Goal: Find specific page/section: Find specific page/section

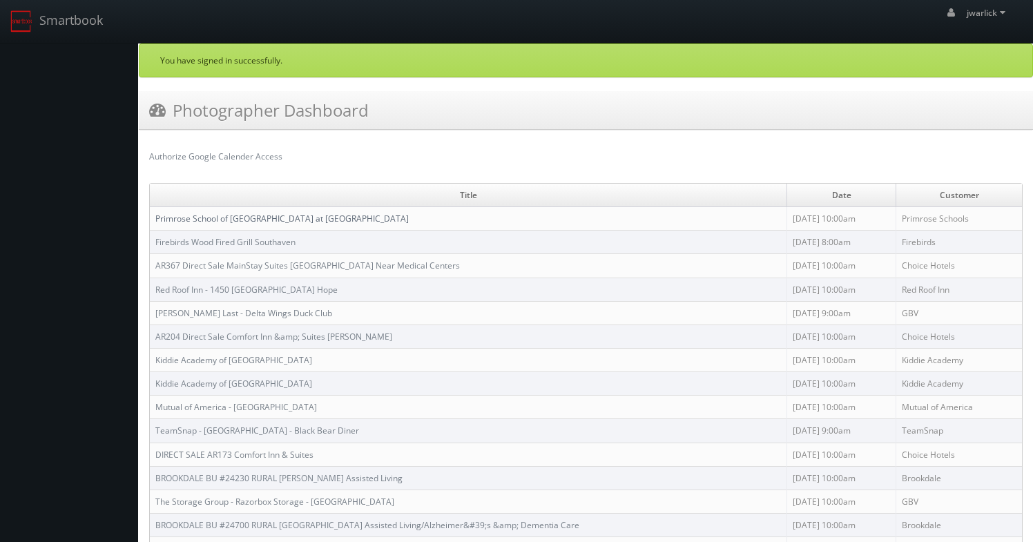
click at [302, 217] on link "Primrose School of [GEOGRAPHIC_DATA] at [GEOGRAPHIC_DATA]" at bounding box center [281, 219] width 253 height 12
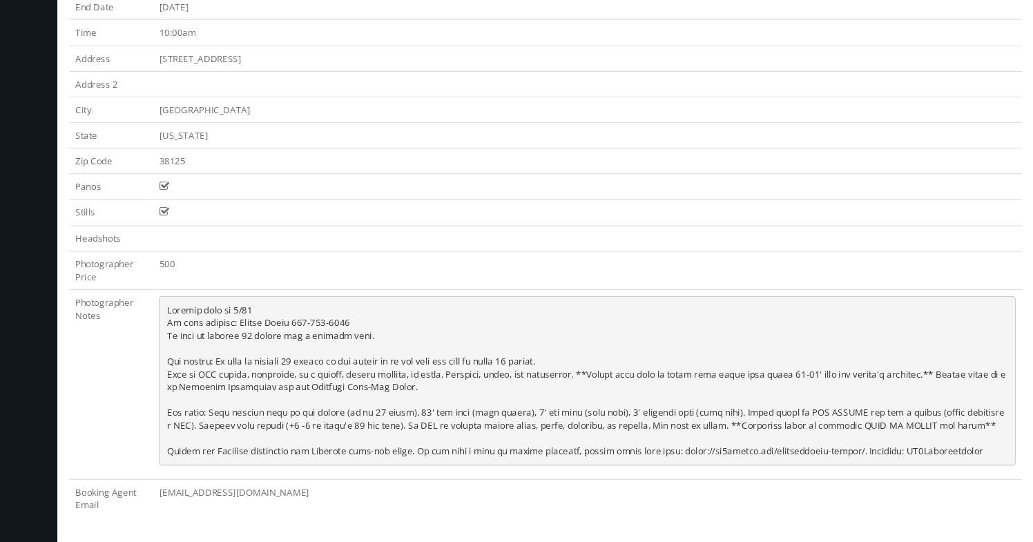
scroll to position [111, 0]
drag, startPoint x: 603, startPoint y: 413, endPoint x: 771, endPoint y: 407, distance: 168.6
click at [771, 407] on pre at bounding box center [624, 393] width 786 height 155
copy pre "[URL][DOMAIN_NAME]"
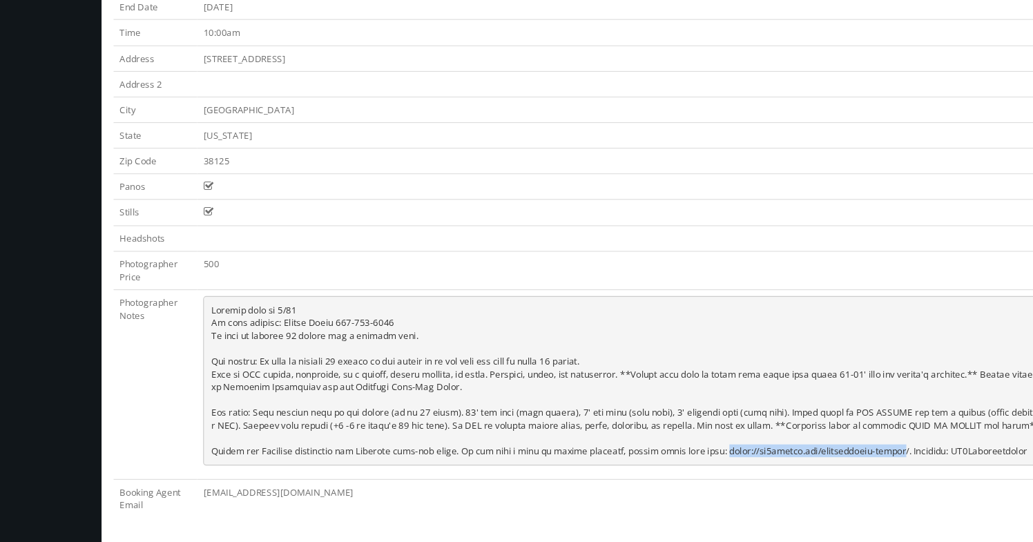
copy pre "[URL][DOMAIN_NAME]"
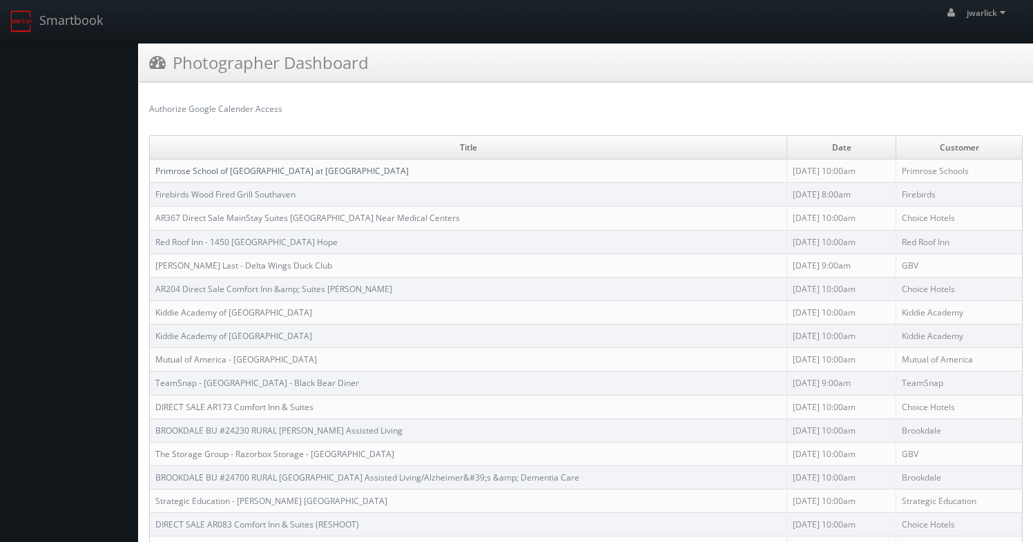
click at [276, 171] on link "Primrose School of [GEOGRAPHIC_DATA] at [GEOGRAPHIC_DATA]" at bounding box center [281, 171] width 253 height 12
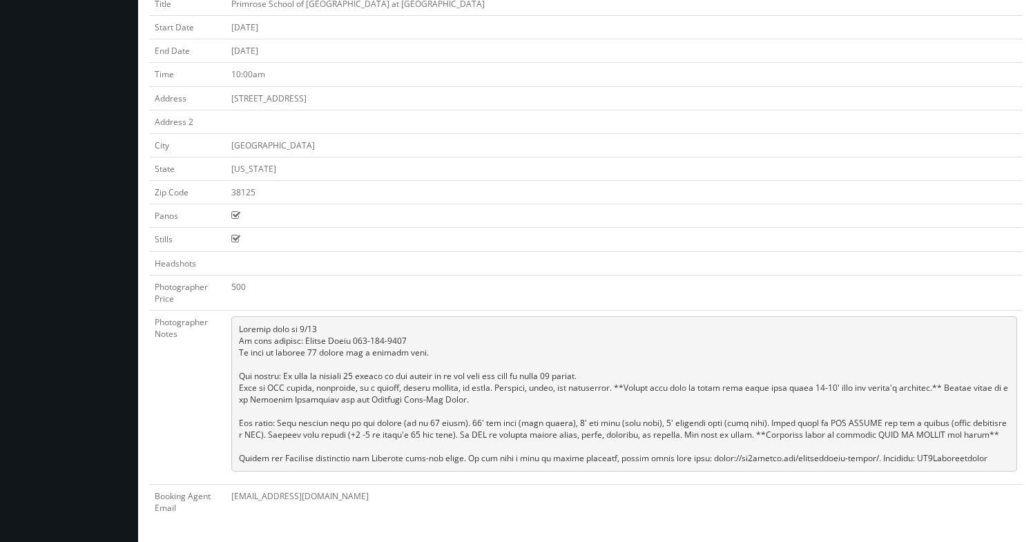
scroll to position [111, 0]
drag, startPoint x: 906, startPoint y: 457, endPoint x: 996, endPoint y: 462, distance: 90.6
click at [996, 462] on pre at bounding box center [624, 393] width 786 height 155
copy pre "CS3Photographers"
